Goal: Information Seeking & Learning: Learn about a topic

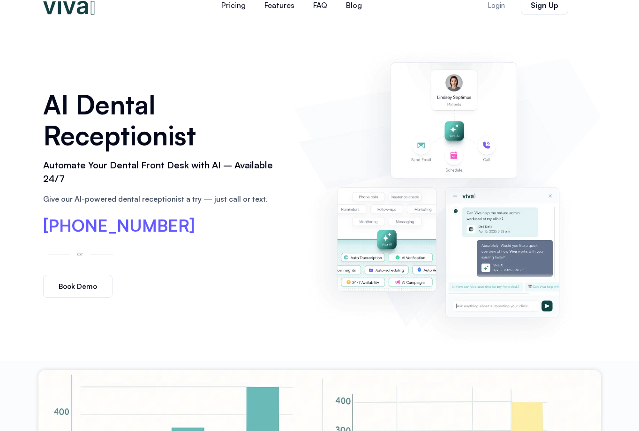
scroll to position [18, 0]
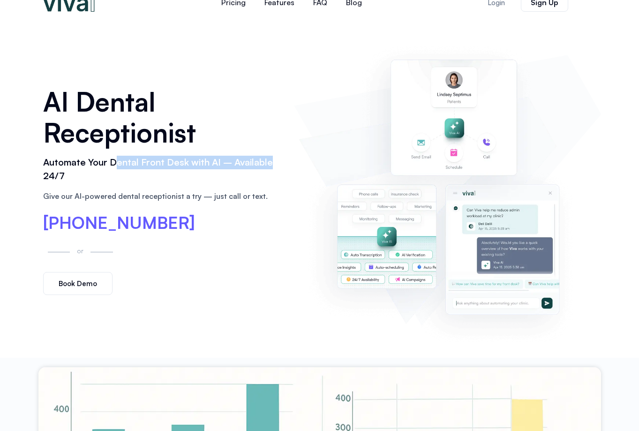
drag, startPoint x: 286, startPoint y: 147, endPoint x: 115, endPoint y: 140, distance: 171.6
click at [115, 140] on div "AI Dental Receptionist Automate Your Dental Front Desk with AI – Available 24/7…" at bounding box center [163, 190] width 251 height 219
click at [115, 156] on h2 "Automate Your Dental Front Desk with AI – Available 24/7" at bounding box center [164, 169] width 242 height 27
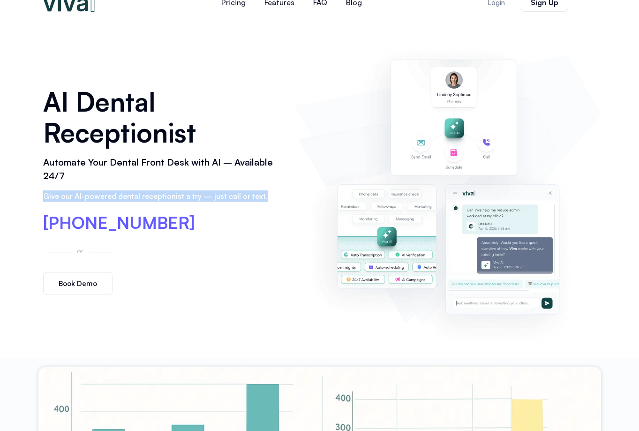
drag, startPoint x: 257, startPoint y: 174, endPoint x: 138, endPoint y: 167, distance: 119.2
click at [138, 167] on div "AI Dental Receptionist Automate Your Dental Front Desk with AI – Available 24/7…" at bounding box center [163, 190] width 251 height 219
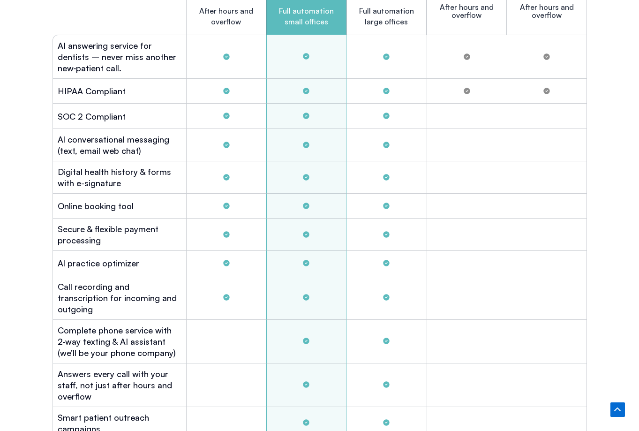
scroll to position [2481, 0]
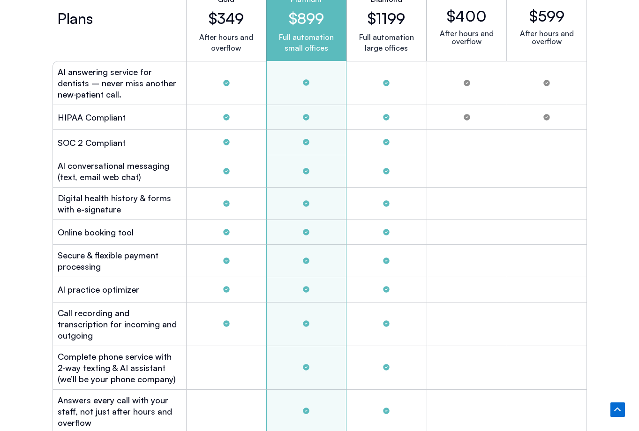
click at [394, 102] on div "Yearly Plan Monthly Plan Plans Gold $349 After hours and overflow Platinum $899…" at bounding box center [320, 270] width 544 height 702
drag, startPoint x: 442, startPoint y: 163, endPoint x: 494, endPoint y: 160, distance: 52.1
click at [453, 61] on div "Arini $400 After hours and overflow" at bounding box center [466, 18] width 80 height 85
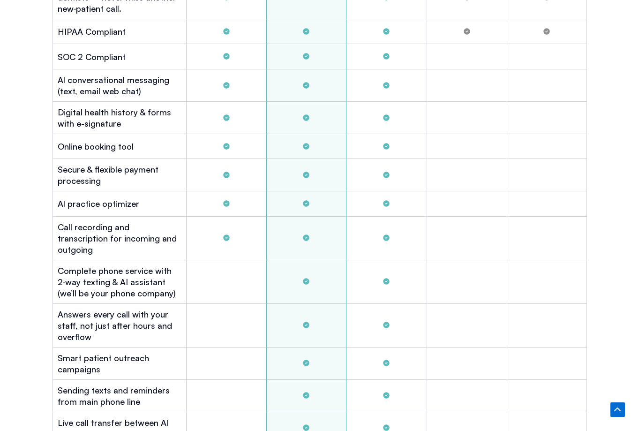
scroll to position [2577, 0]
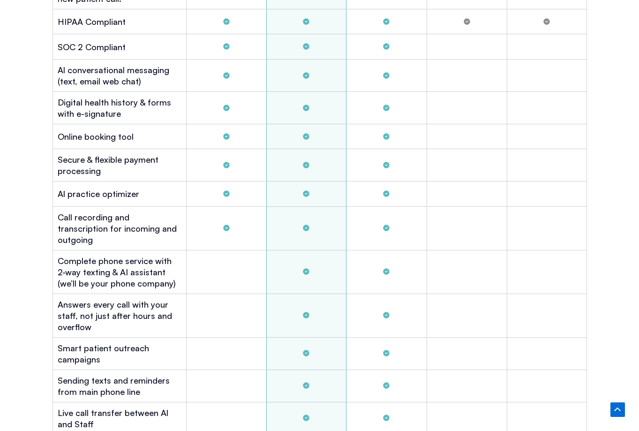
click at [165, 59] on div "SOC 2 Compliant" at bounding box center [119, 46] width 134 height 25
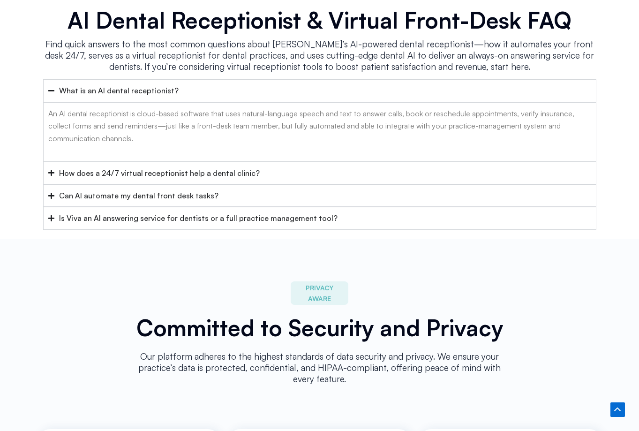
scroll to position [3648, 0]
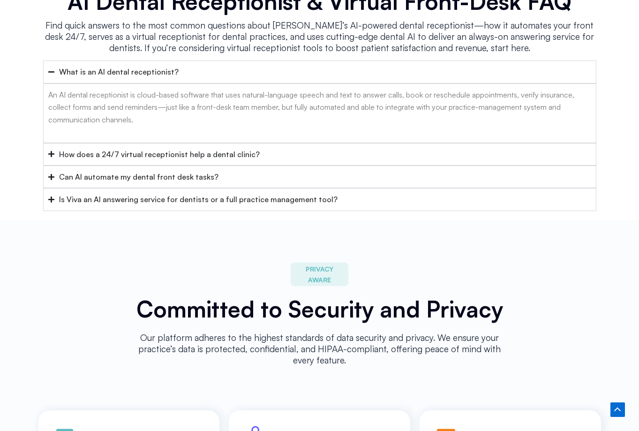
click at [172, 205] on div "Is Viva an AI answering service for dentists or a full practice management tool?" at bounding box center [198, 199] width 278 height 12
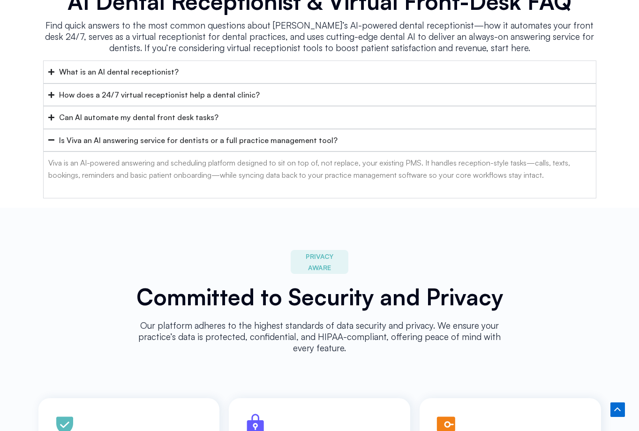
click at [221, 151] on summary "Is Viva an AI answering service for dentists or a full practice management tool?" at bounding box center [319, 140] width 553 height 22
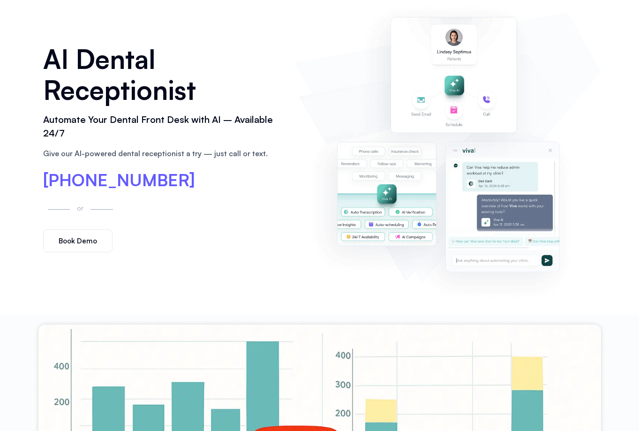
scroll to position [0, 0]
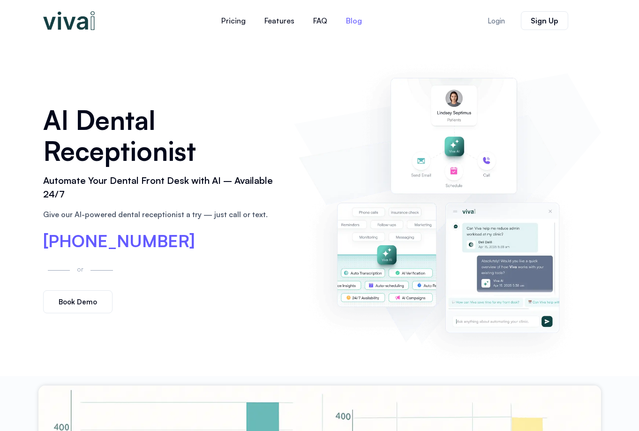
click at [352, 50] on div at bounding box center [447, 208] width 306 height 325
click at [237, 20] on link "Pricing" at bounding box center [233, 20] width 43 height 22
click at [280, 23] on link "Features" at bounding box center [279, 20] width 49 height 22
click at [321, 112] on img at bounding box center [446, 208] width 297 height 303
click at [323, 113] on img at bounding box center [446, 208] width 297 height 303
